Goal: Find specific page/section: Find specific page/section

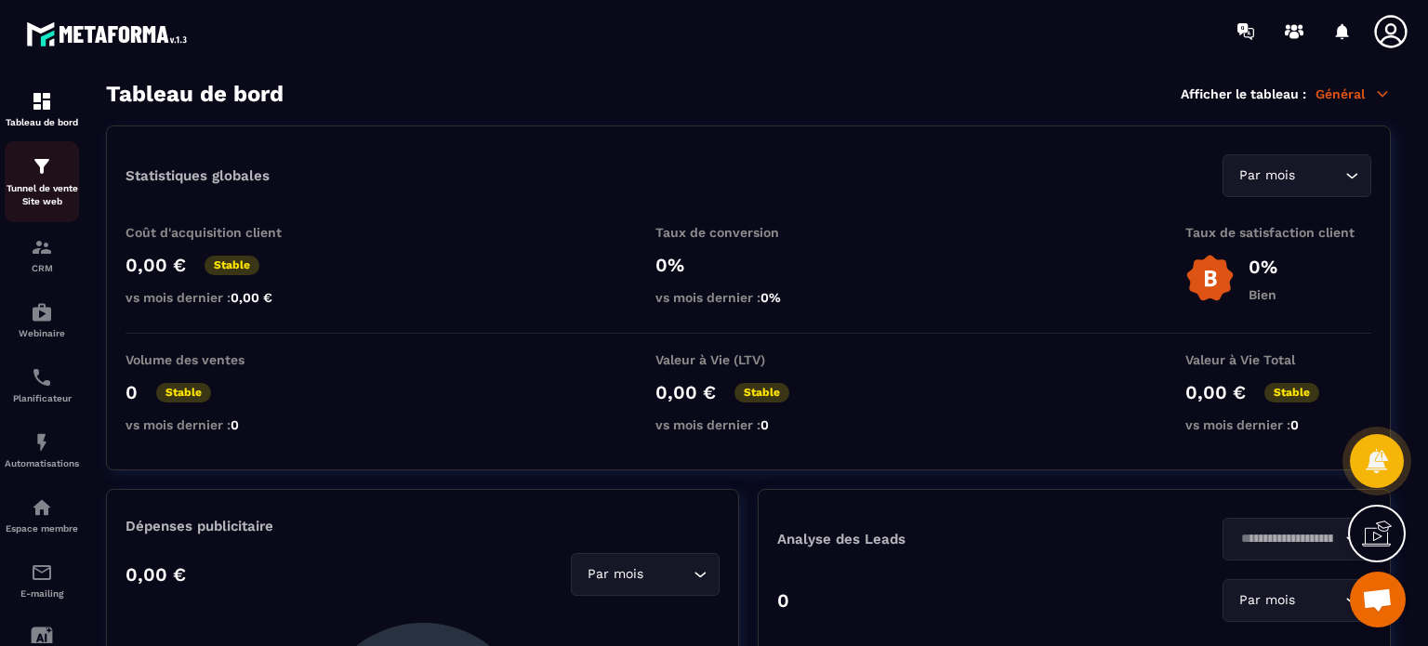
click at [60, 190] on p "Tunnel de vente Site web" at bounding box center [42, 195] width 74 height 26
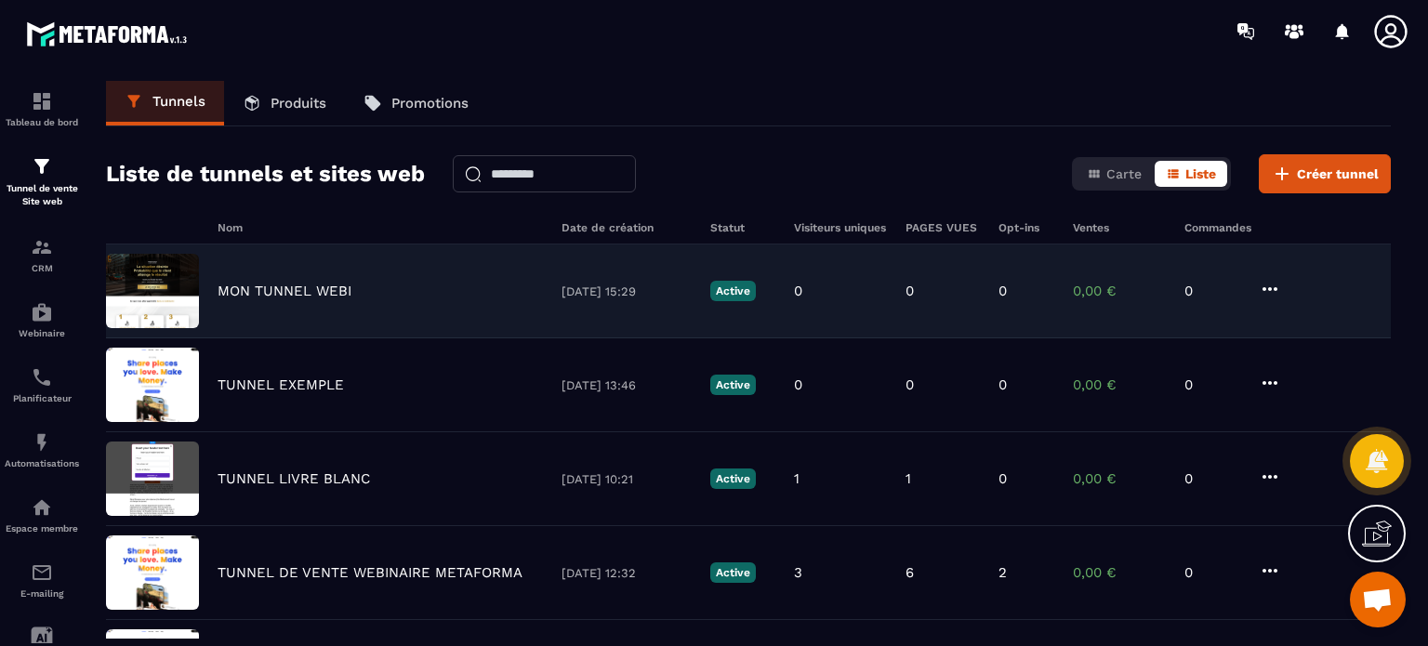
click at [246, 291] on p "MON TUNNEL WEBI" at bounding box center [285, 291] width 134 height 17
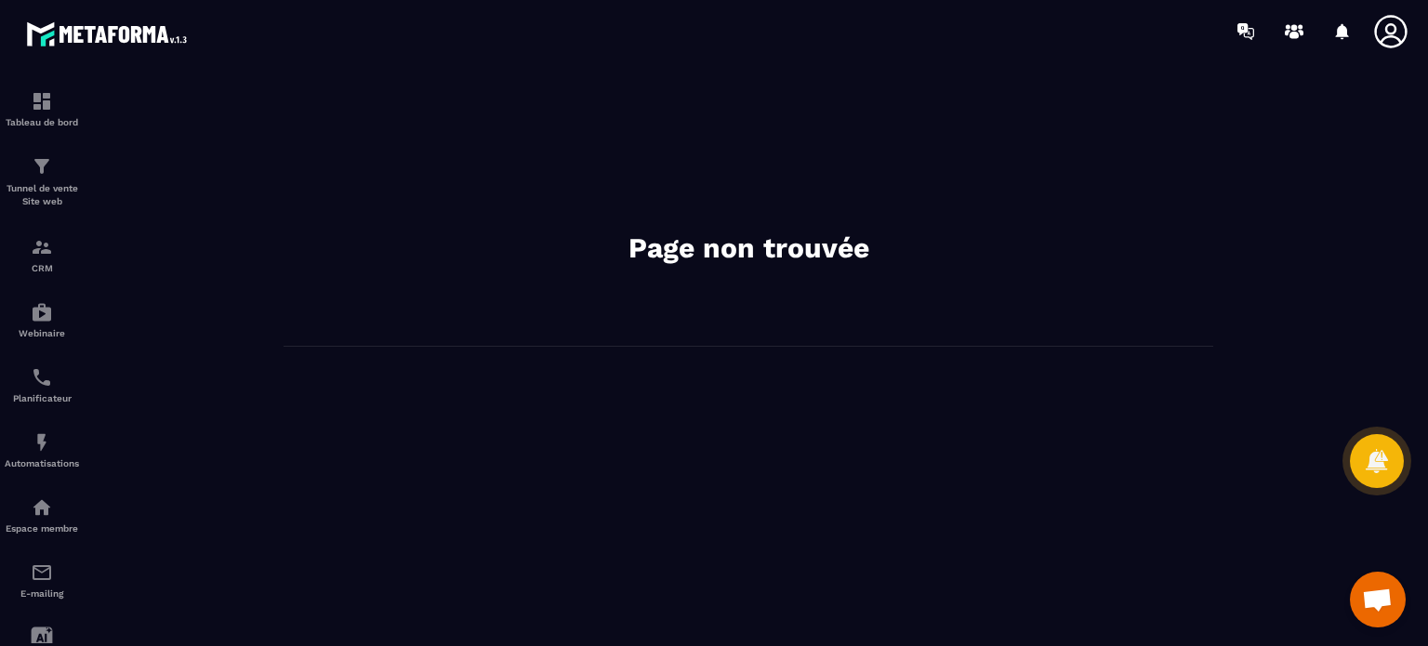
click at [1399, 27] on icon at bounding box center [1391, 31] width 37 height 37
